Goal: Communication & Community: Answer question/provide support

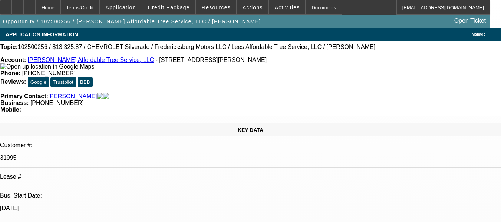
select select "0"
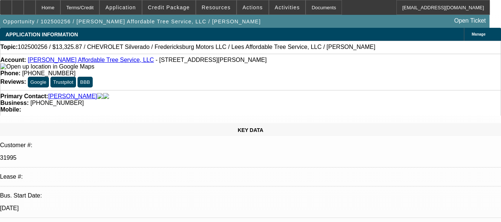
select select "0"
select select "1"
select select "3"
select select "6"
select select "1"
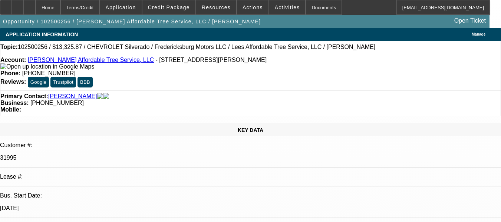
select select "3"
select select "6"
drag, startPoint x: 363, startPoint y: 110, endPoint x: 363, endPoint y: 126, distance: 15.6
radio input "true"
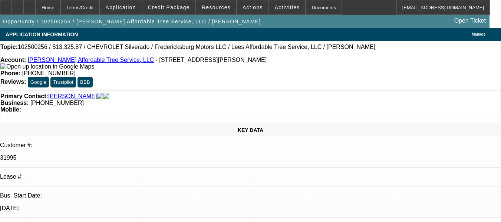
type textarea "E"
type textarea "4X CUSTOMER EXCELLENT PAY HISTORY. #03 & 04 ARE DISC5 AND ON GOING ACHS, NO OTH…"
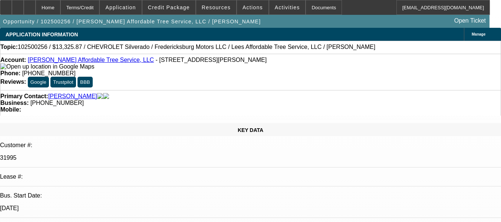
radio input "false"
radio input "true"
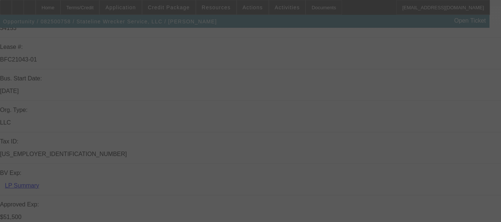
scroll to position [148, 0]
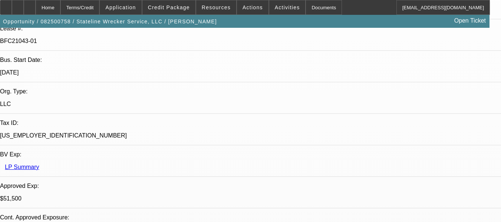
select select "0"
select select "2"
select select "0.1"
select select "4"
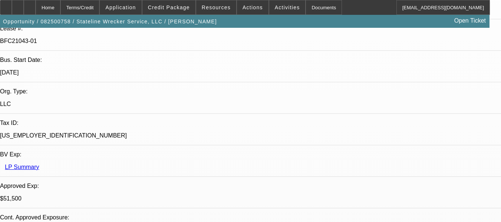
select select "0"
select select "2"
select select "0.1"
select select "4"
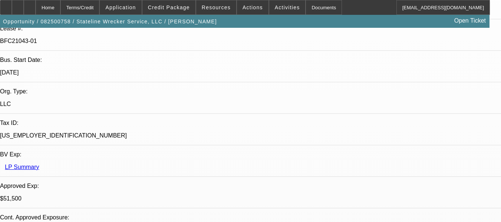
select select "0"
select select "2"
select select "0.1"
select select "4"
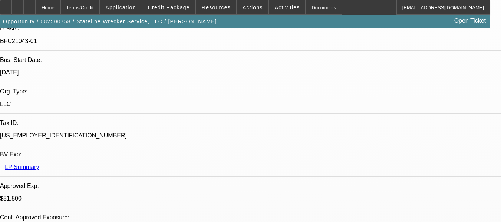
select select "0"
select select "2"
select select "0.1"
select select "4"
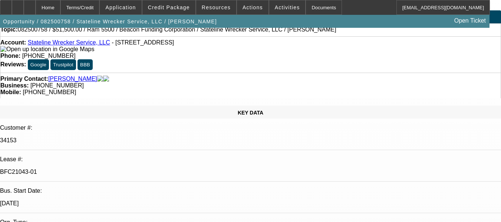
scroll to position [0, 0]
